Goal: Find specific fact: Find specific fact

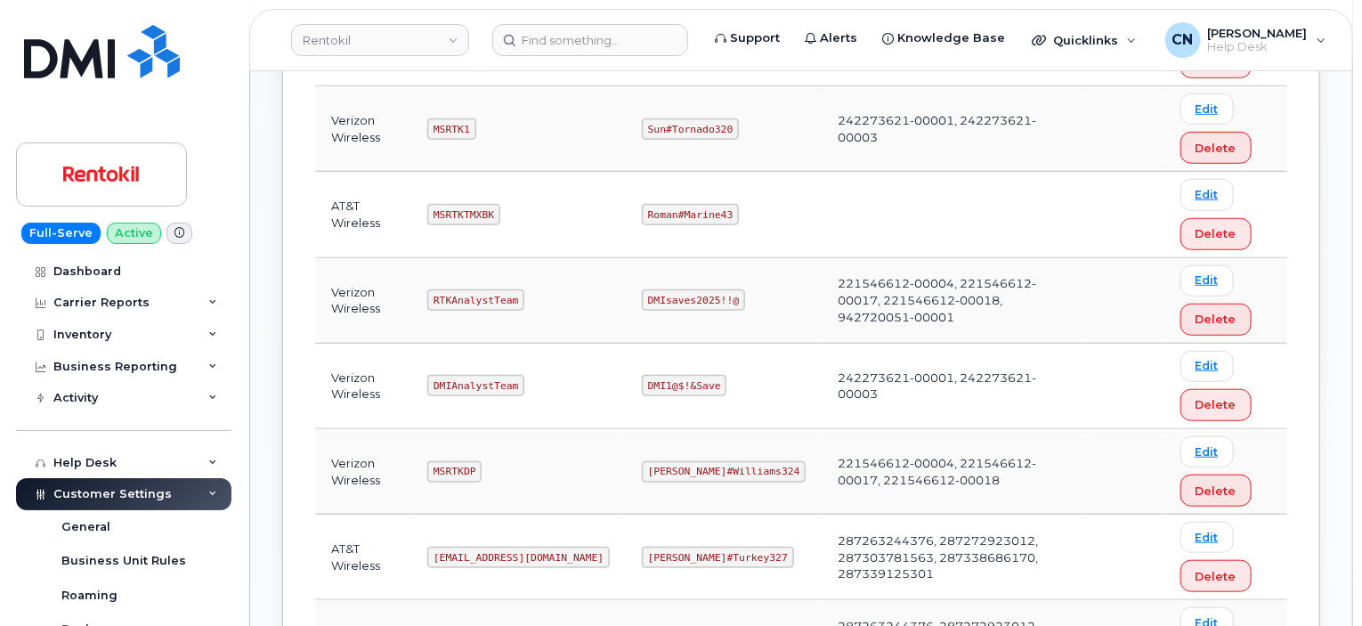
scroll to position [712, 0]
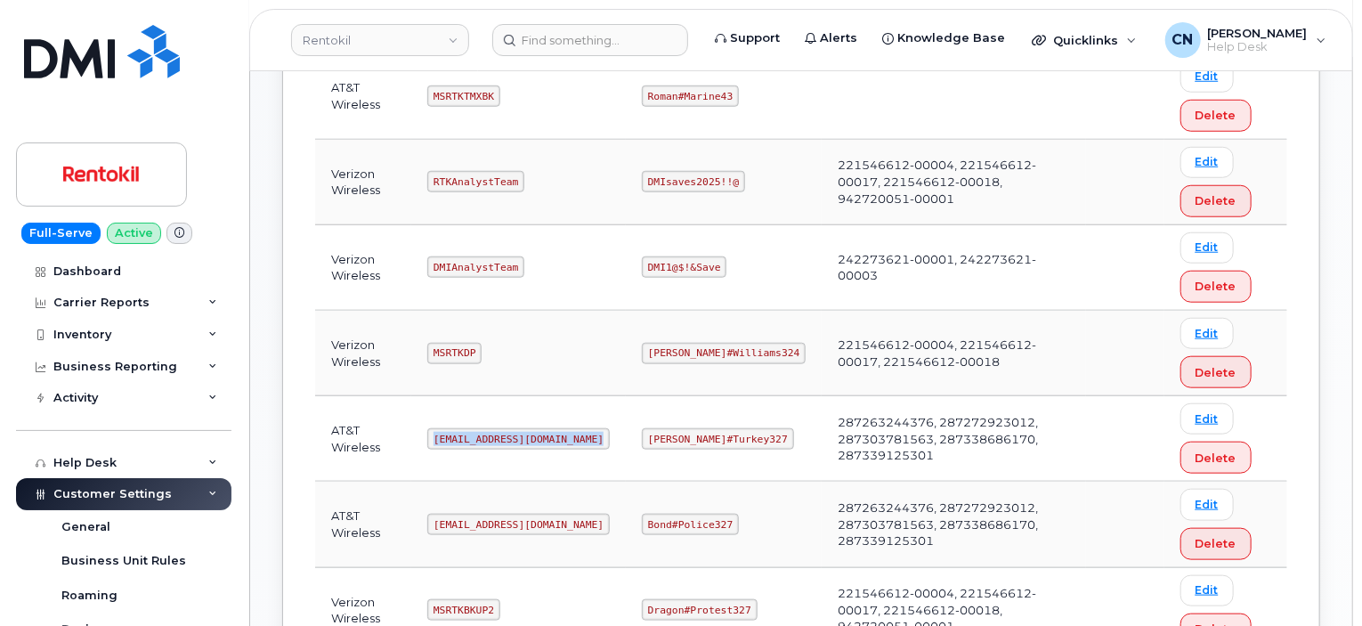
drag, startPoint x: 432, startPoint y: 435, endPoint x: 702, endPoint y: 443, distance: 269.9
click at [616, 437] on td "Ms-rentokil-backup@dminc.com" at bounding box center [518, 438] width 215 height 85
copy code "Ms-rentokil-backup@dminc.com"
drag, startPoint x: 645, startPoint y: 434, endPoint x: 738, endPoint y: 437, distance: 93.6
click at [738, 437] on code "George#Turkey327" at bounding box center [718, 438] width 152 height 21
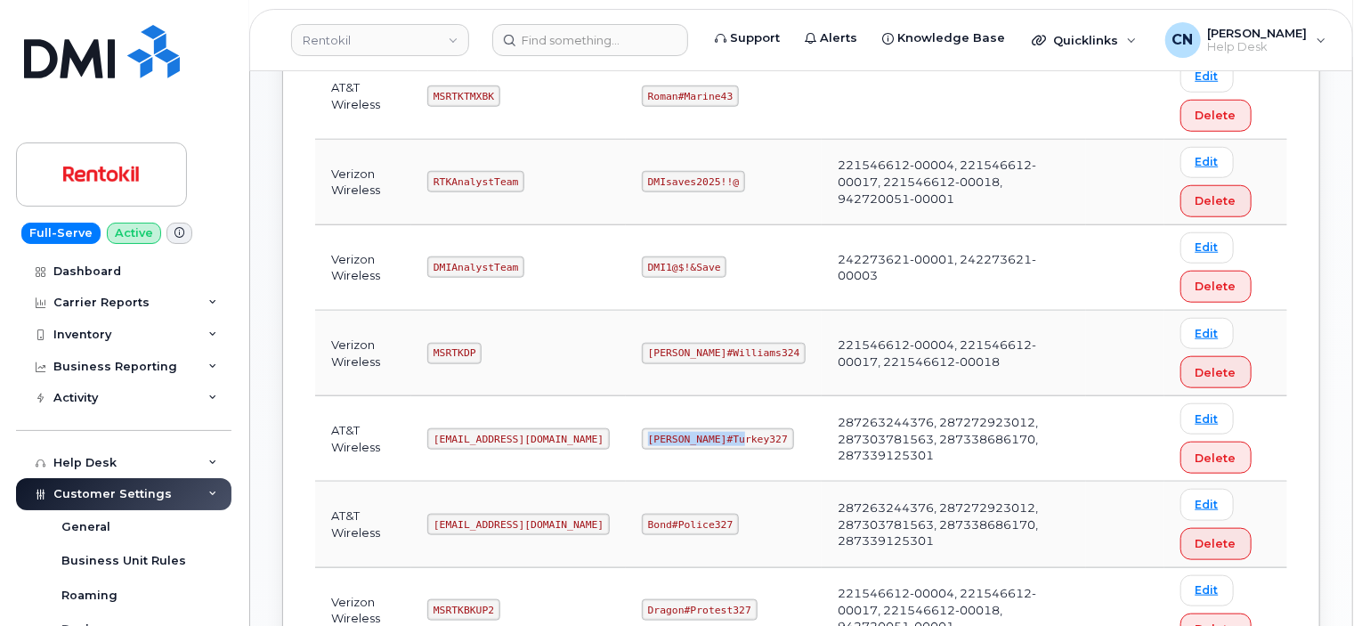
copy code "George#Turkey327"
